Goal: Task Accomplishment & Management: Manage account settings

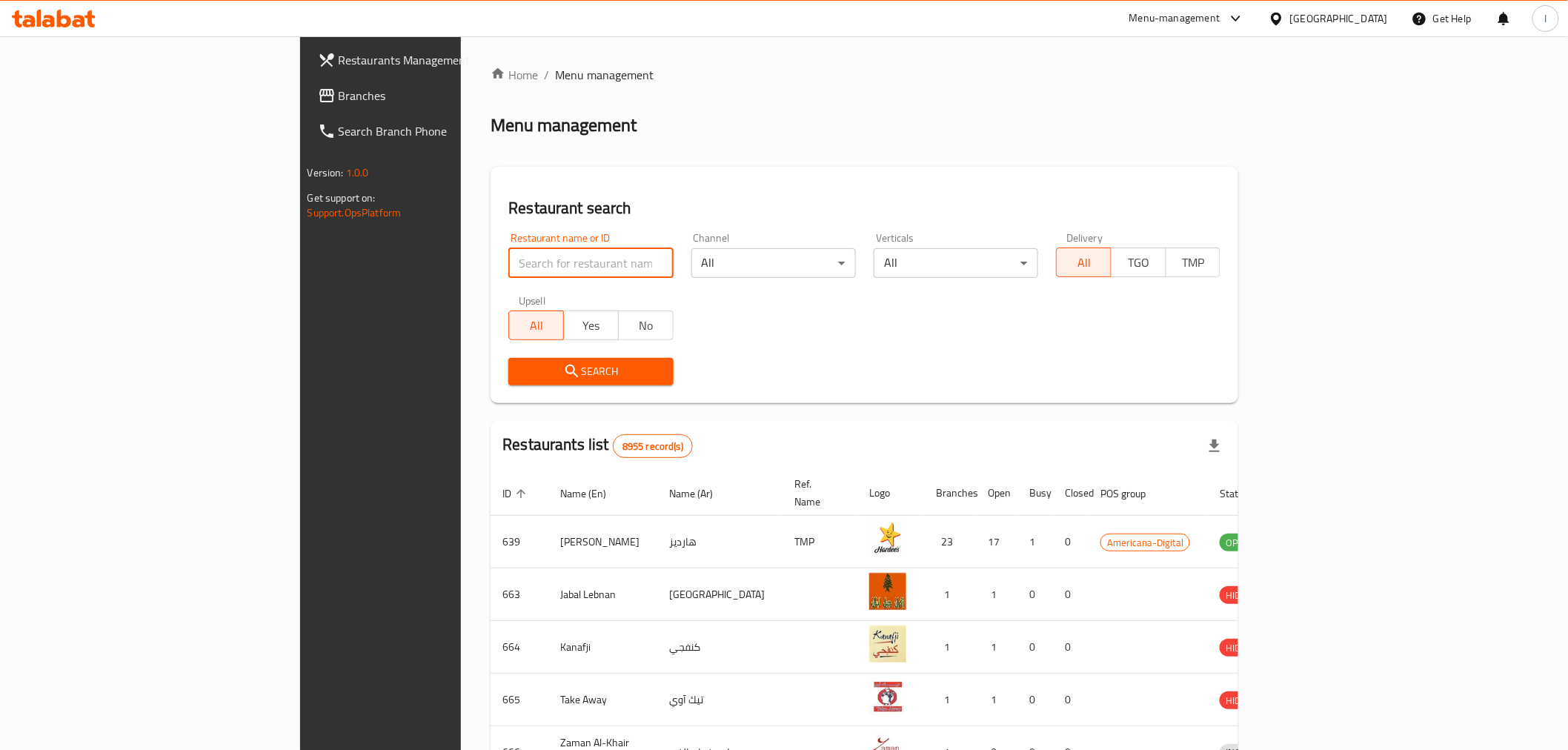
click at [508, 261] on input "search" at bounding box center [590, 263] width 165 height 30
paste input "Popeye"
type input "Popeye"
click at [520, 379] on span "Search" at bounding box center [590, 372] width 141 height 19
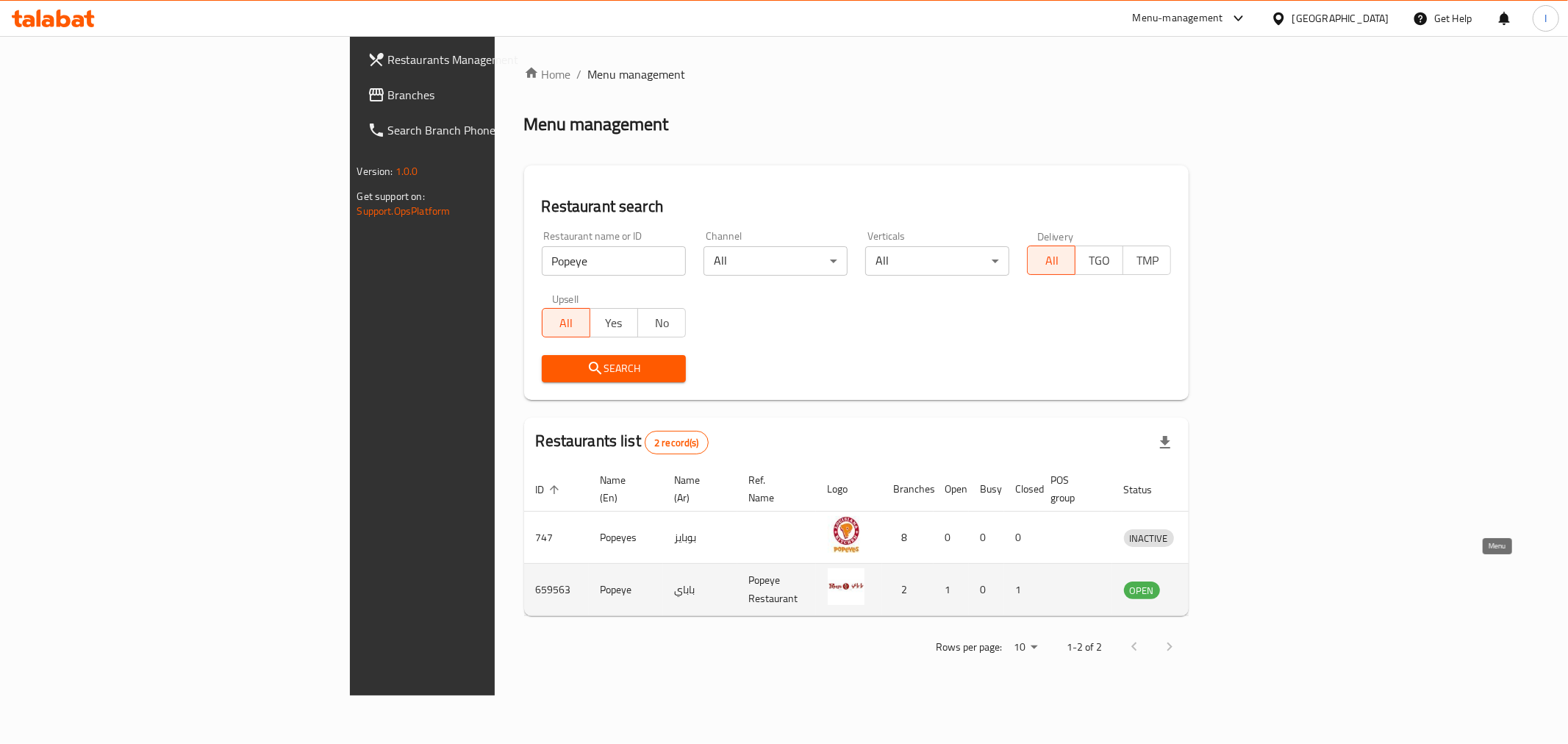
click at [1220, 584] on icon "enhanced table" at bounding box center [1212, 590] width 16 height 13
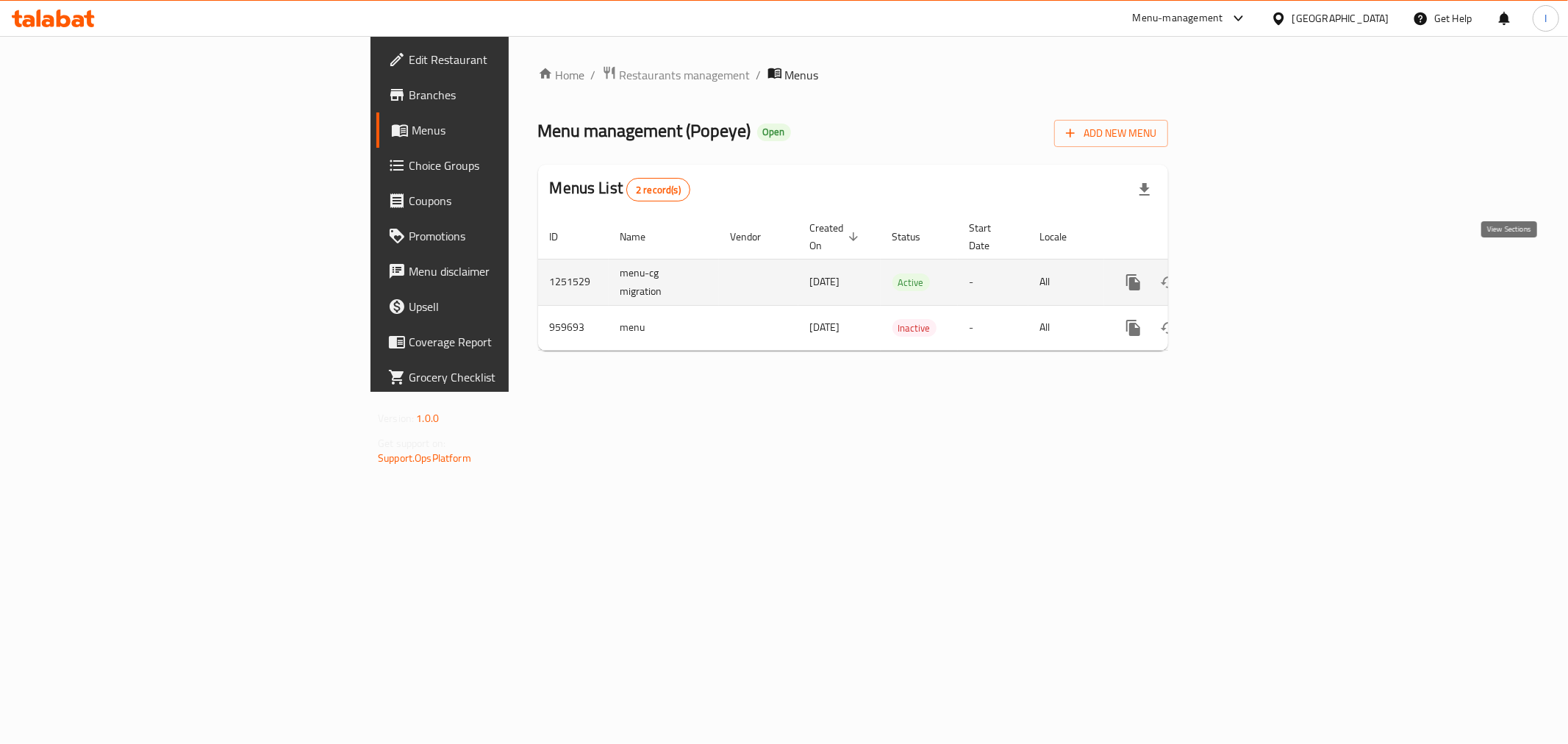
click at [1248, 274] on icon "enhanced table" at bounding box center [1239, 283] width 18 height 18
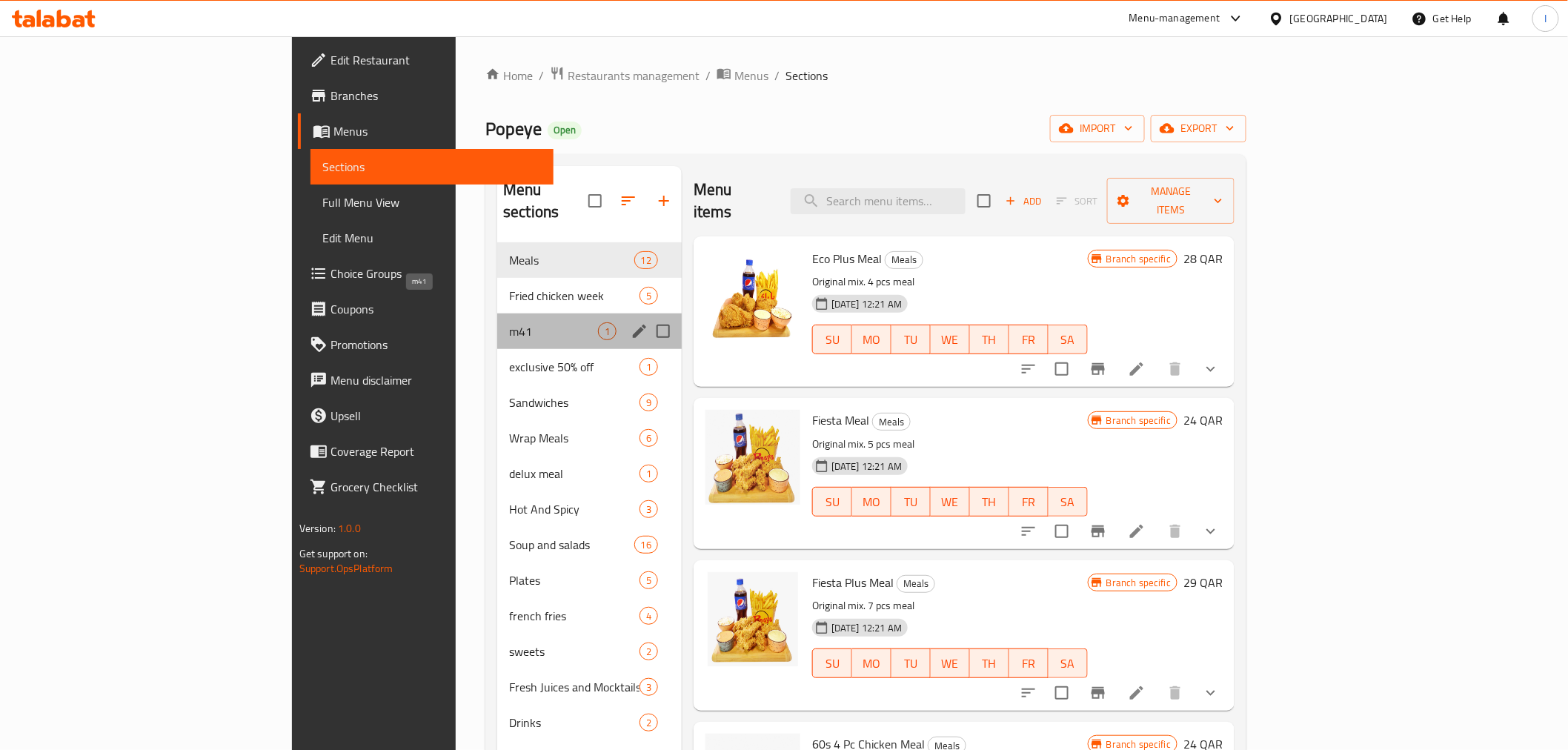
click at [509, 323] on span "m41" at bounding box center [553, 332] width 89 height 18
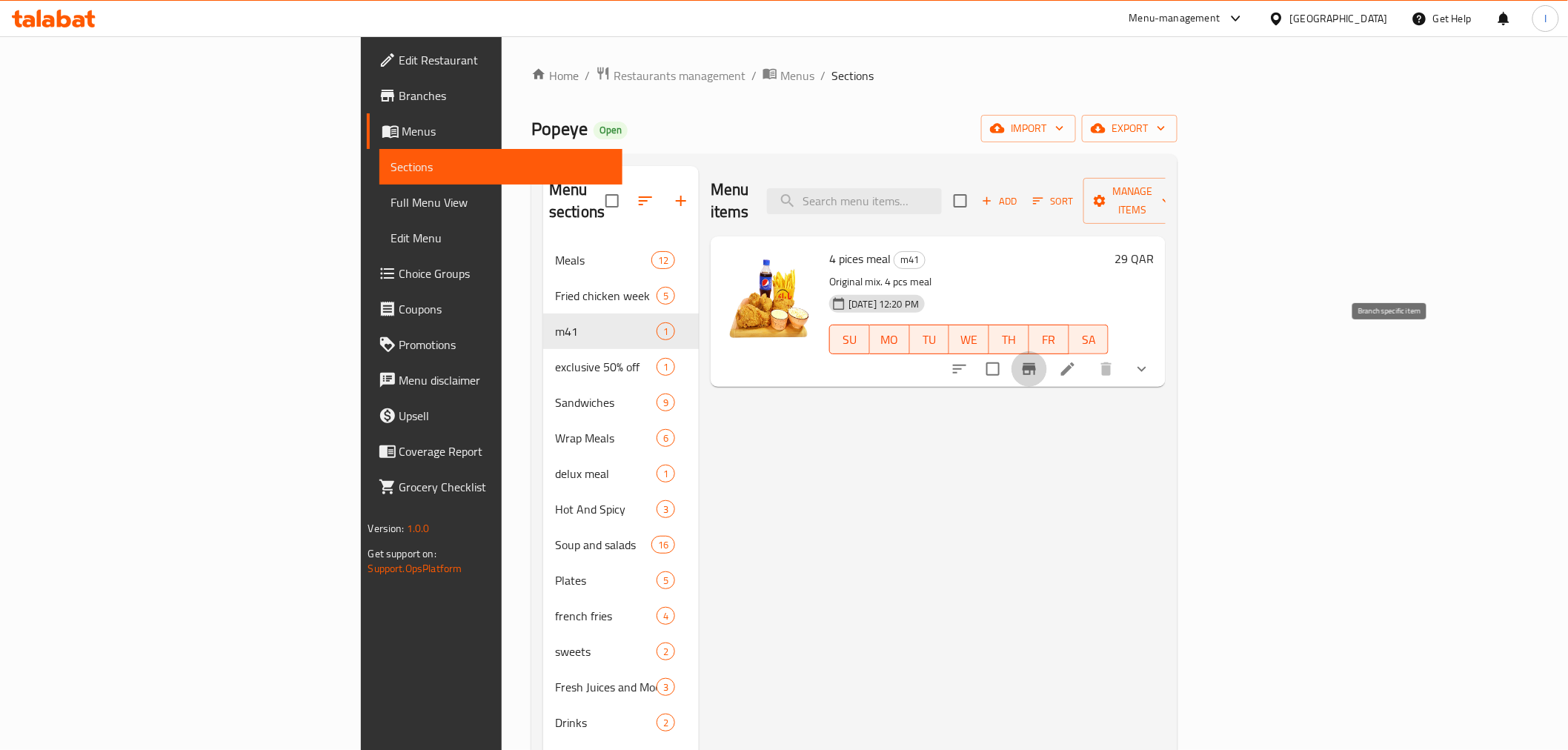
click at [1038, 361] on icon "Branch-specific-item" at bounding box center [1030, 369] width 18 height 18
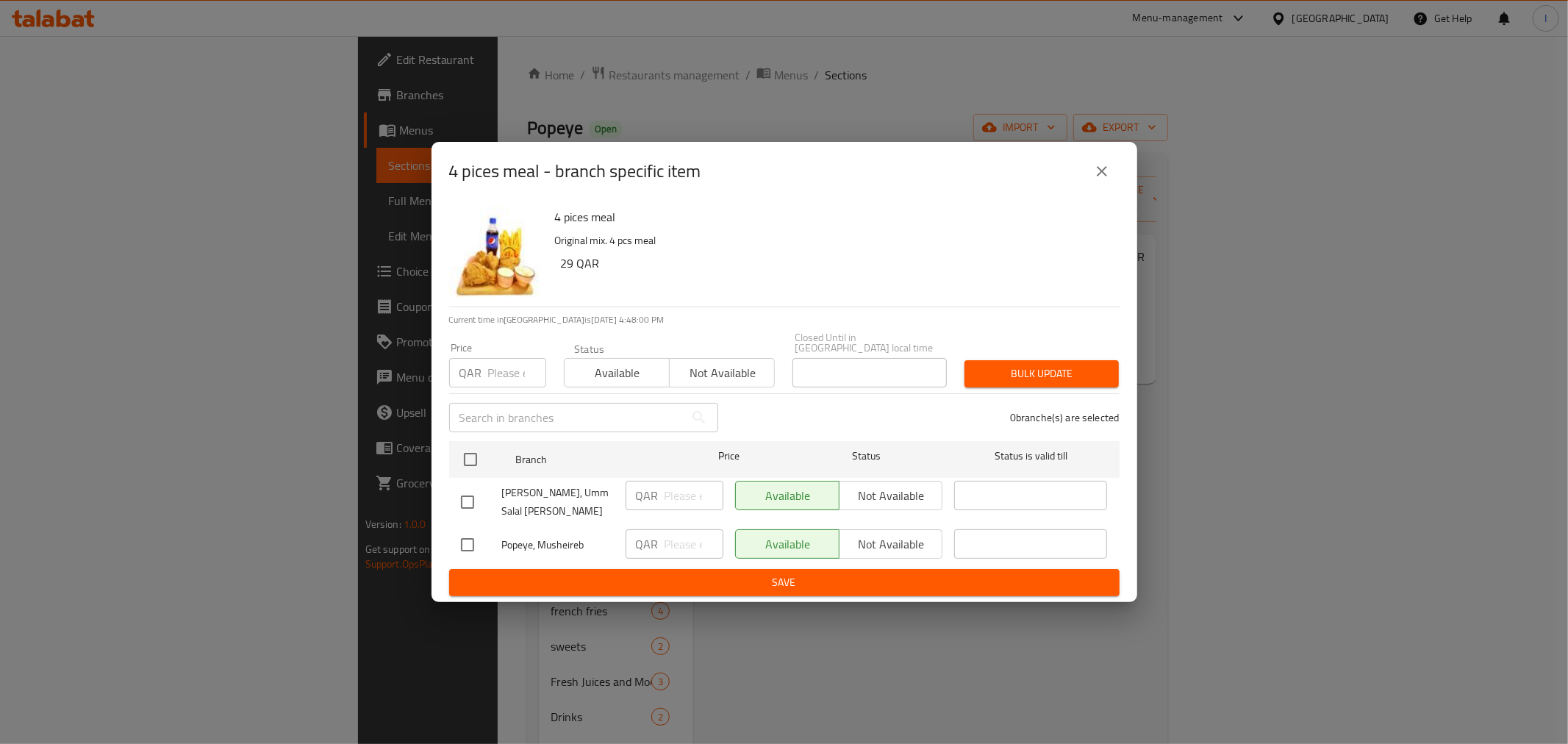
click at [1101, 180] on icon "close" at bounding box center [1102, 171] width 18 height 18
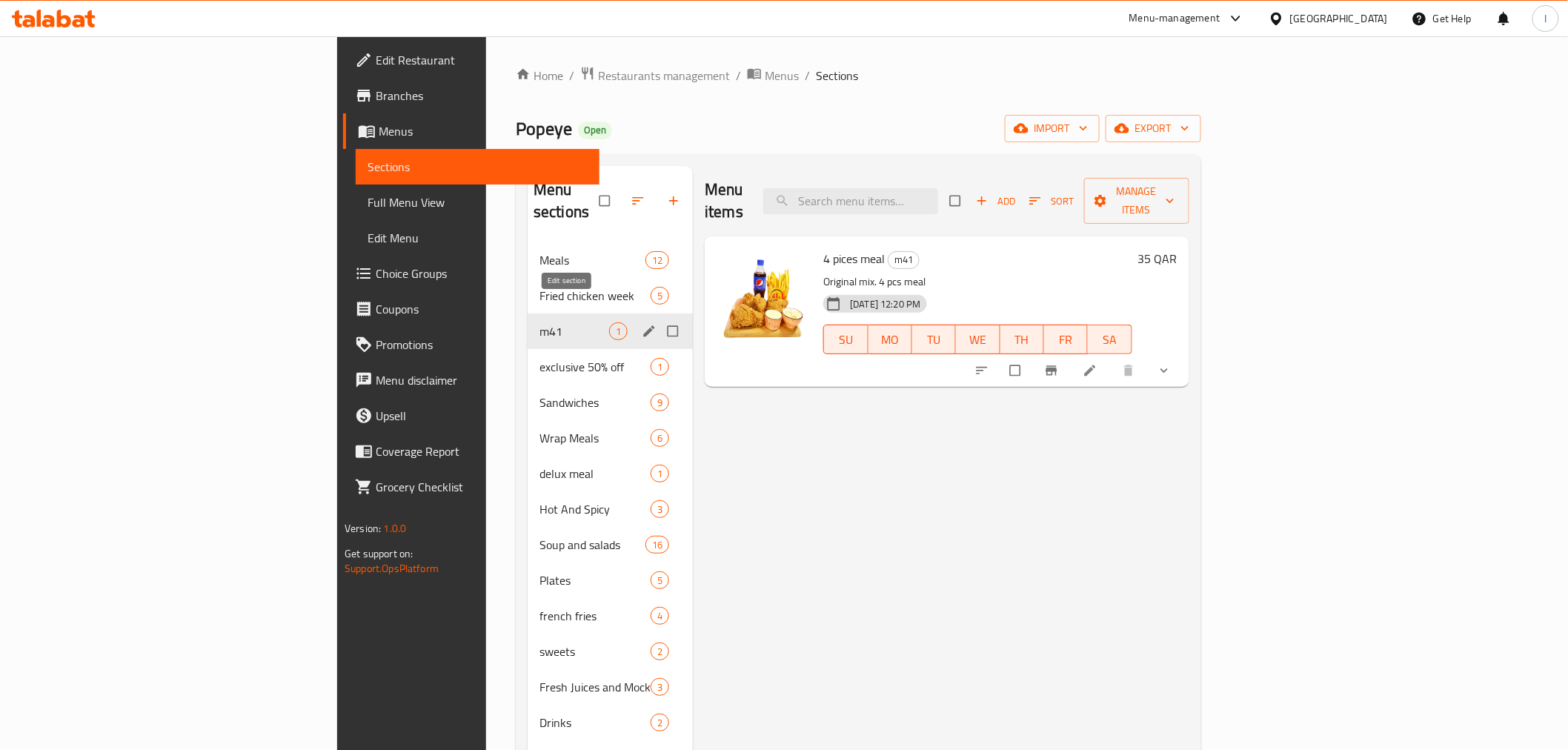
click at [642, 324] on icon "edit" at bounding box center [649, 332] width 15 height 15
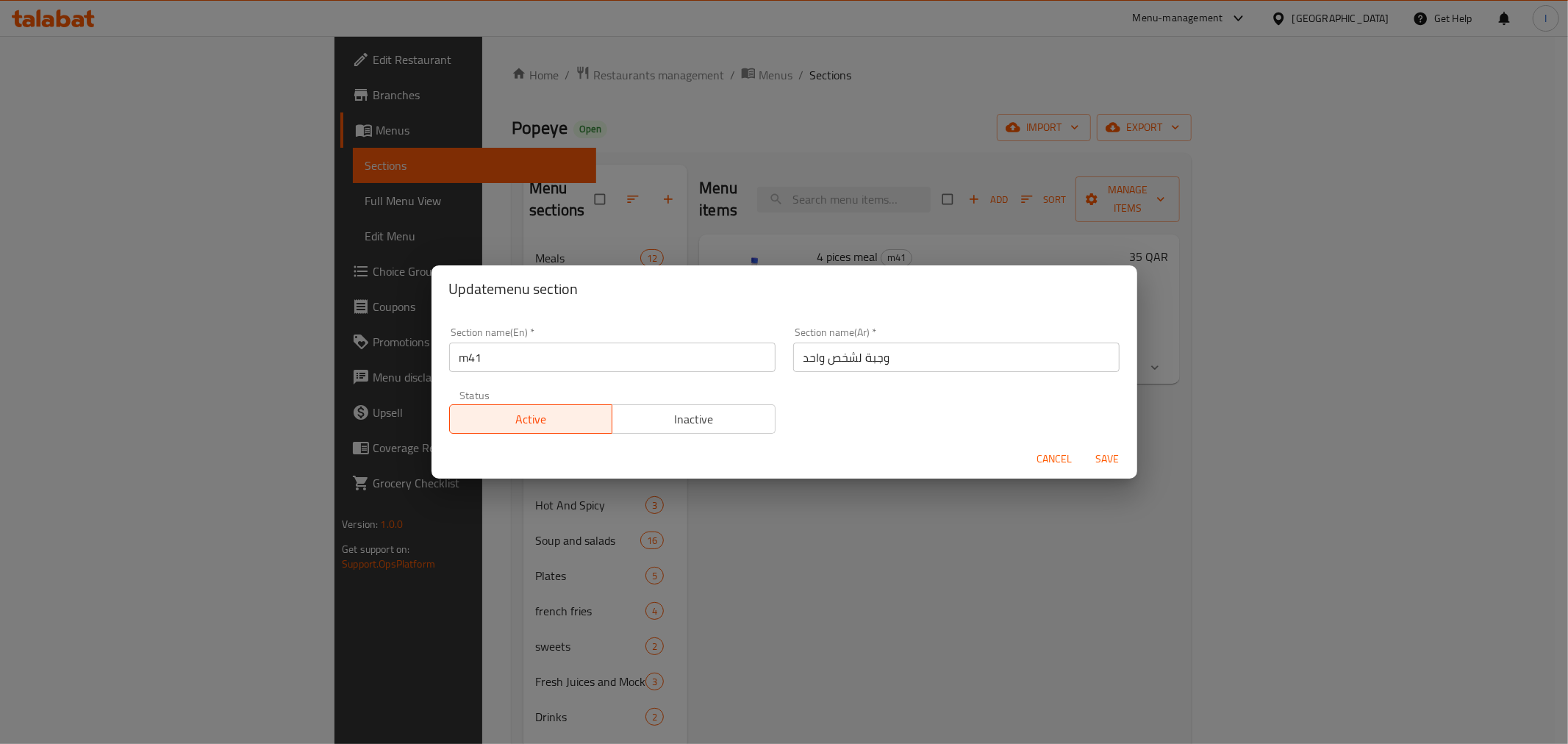
click at [1054, 453] on span "Cancel" at bounding box center [1055, 458] width 35 height 18
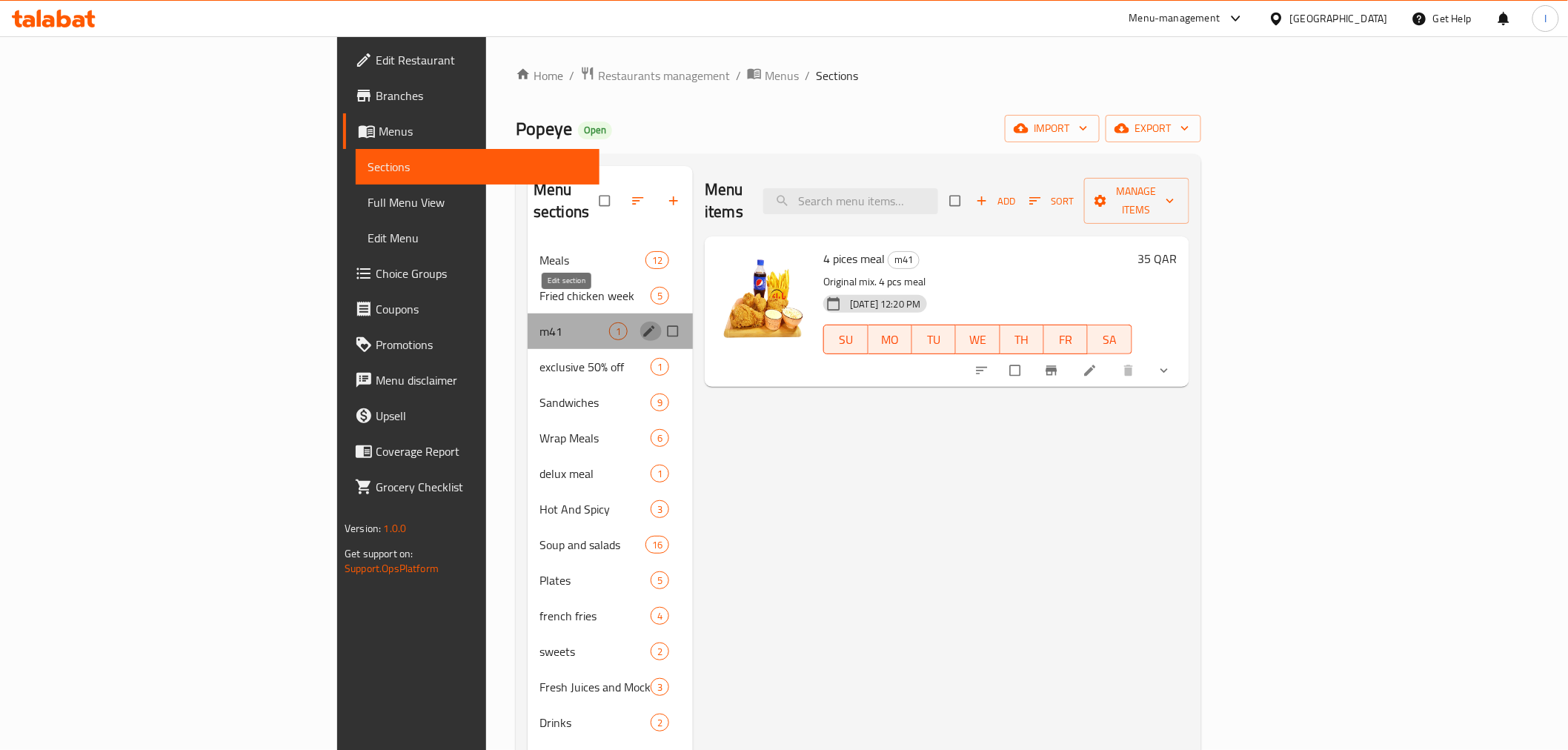
click at [642, 324] on icon "edit" at bounding box center [649, 332] width 15 height 15
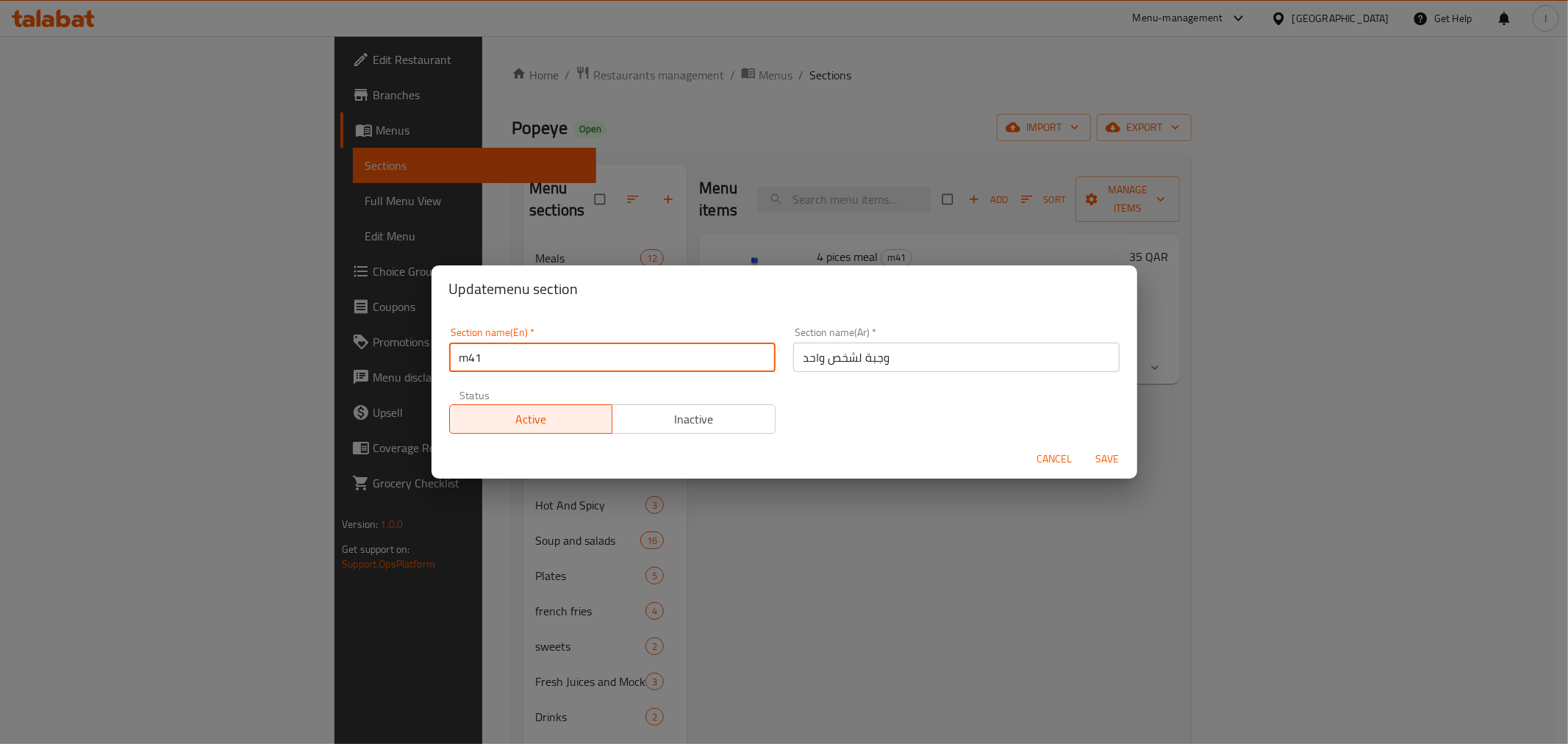
click at [472, 361] on input "m41" at bounding box center [612, 358] width 327 height 29
type input "M41"
click at [1103, 459] on span "Save" at bounding box center [1108, 458] width 35 height 18
